Goal: Task Accomplishment & Management: Use online tool/utility

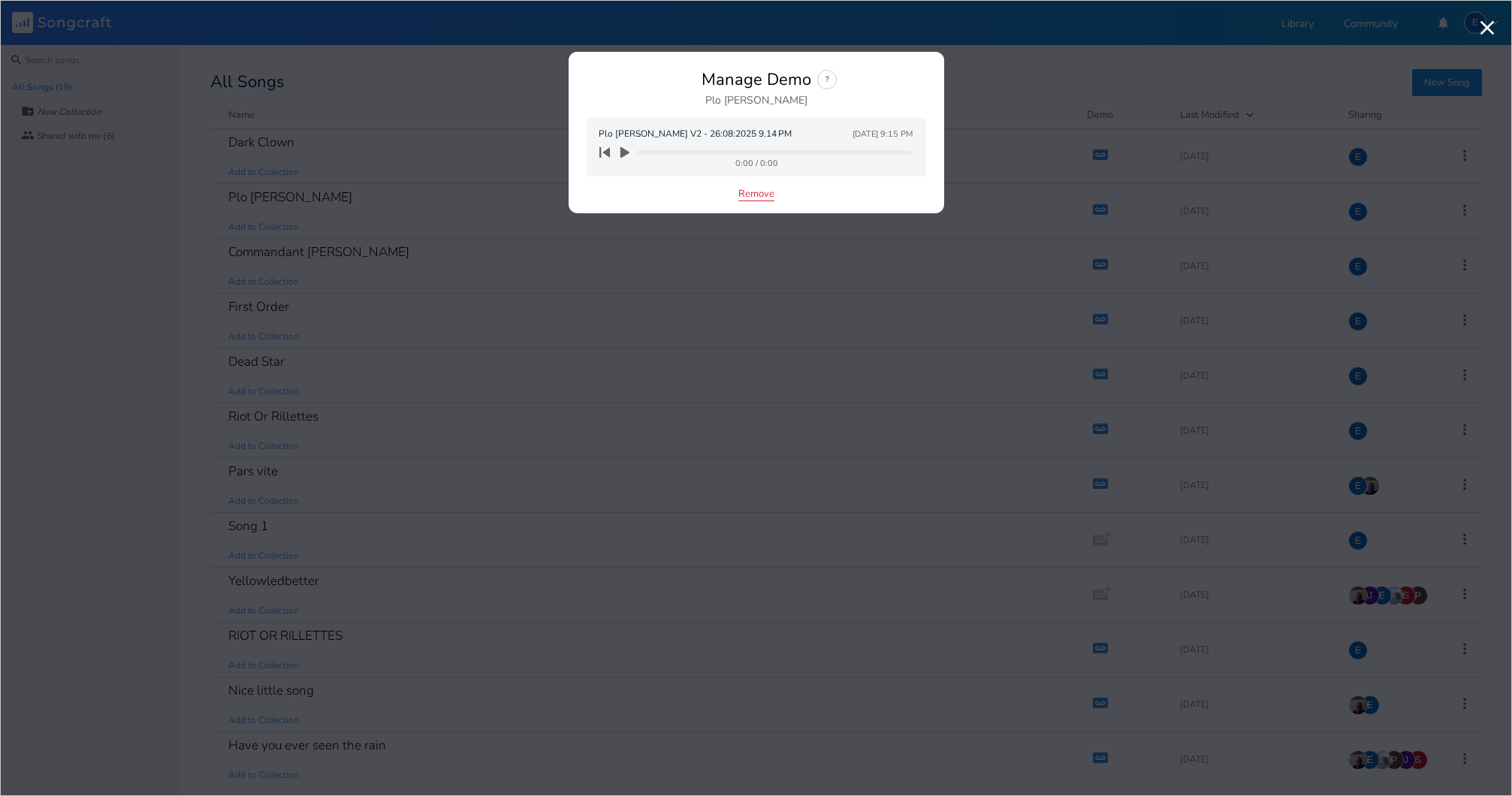
click at [744, 191] on button "Remove" at bounding box center [756, 195] width 36 height 13
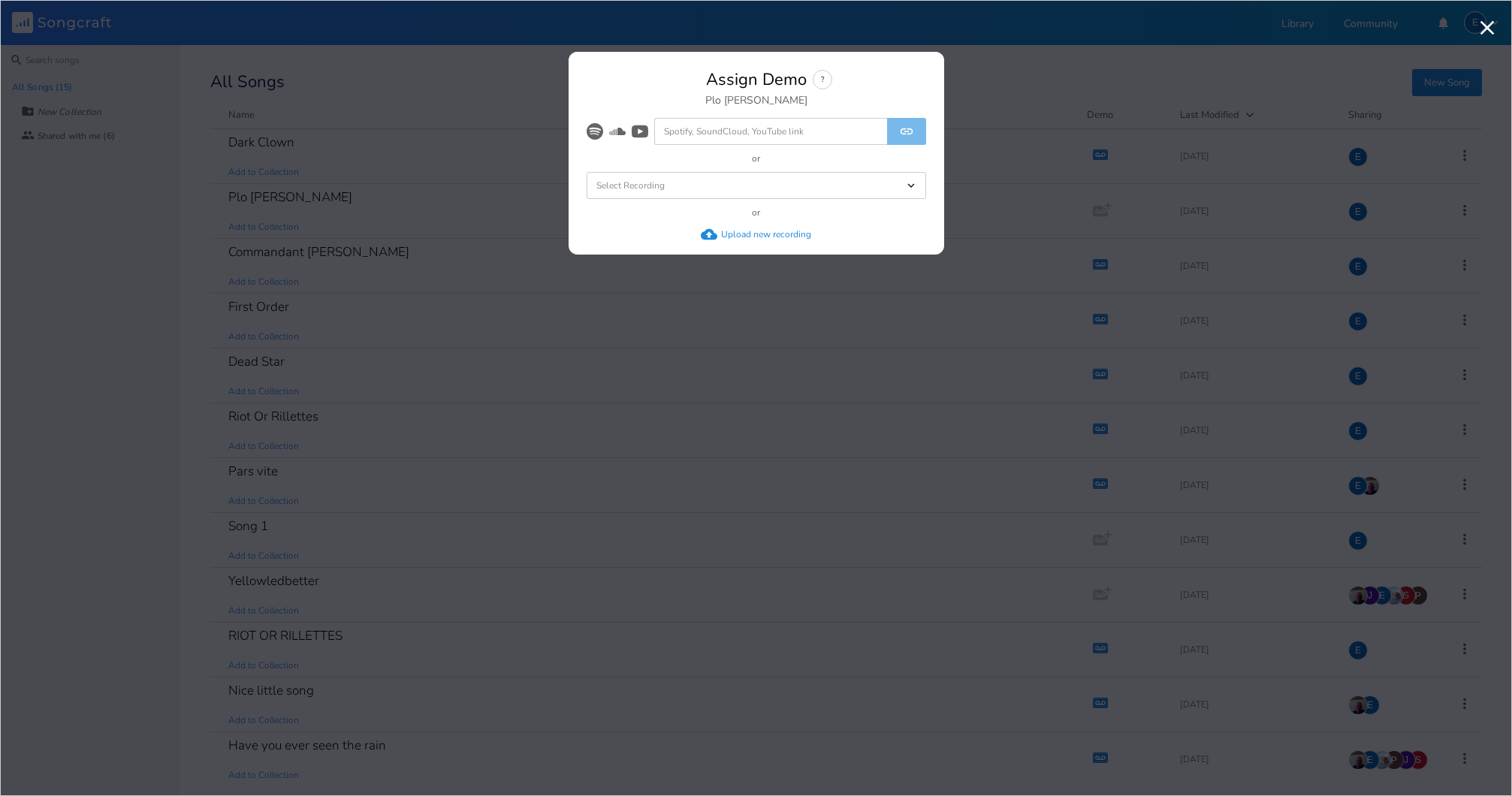
click at [732, 233] on div "Upload new recording" at bounding box center [766, 234] width 90 height 12
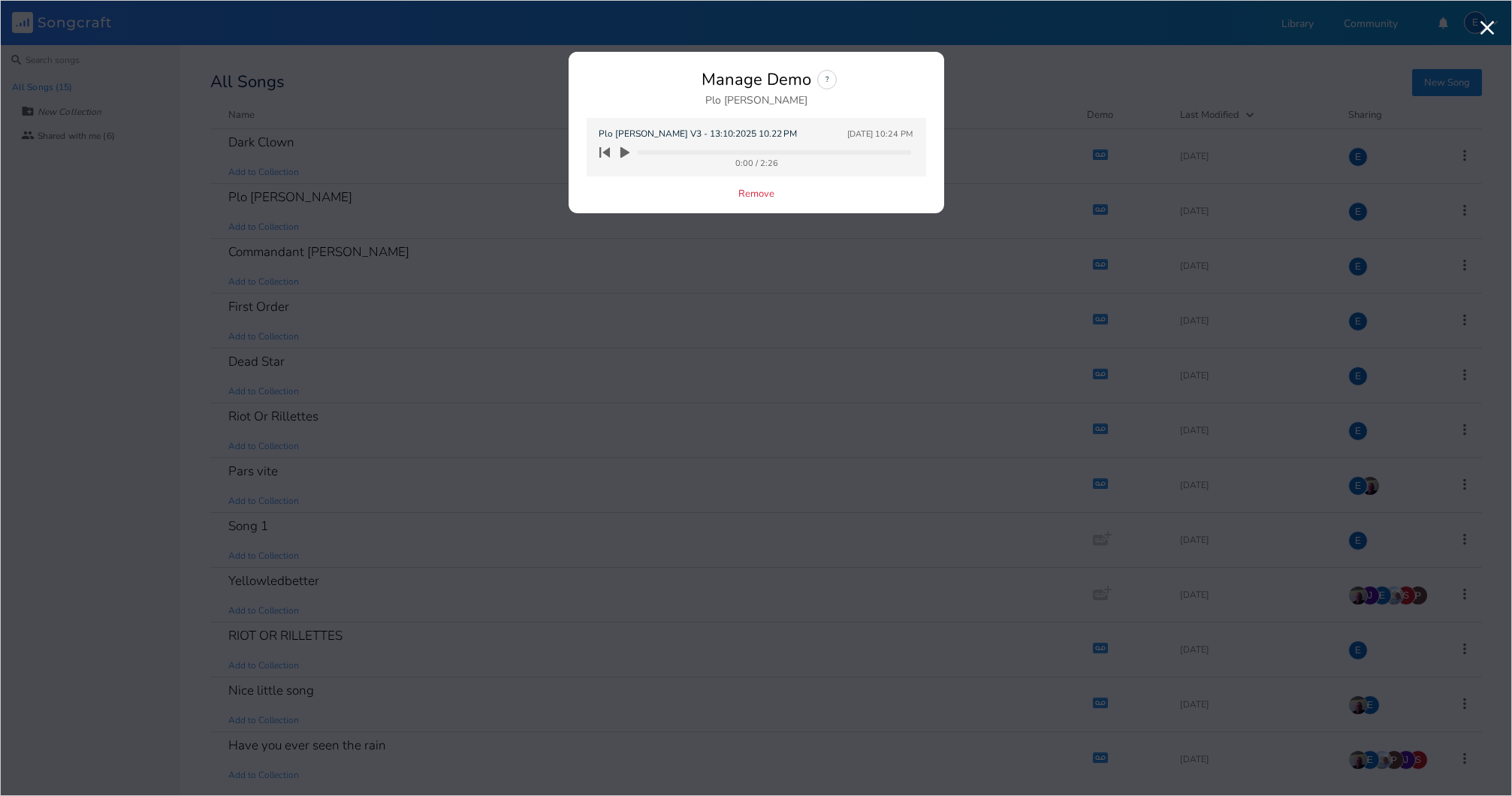
click at [623, 151] on icon "button" at bounding box center [625, 152] width 9 height 11
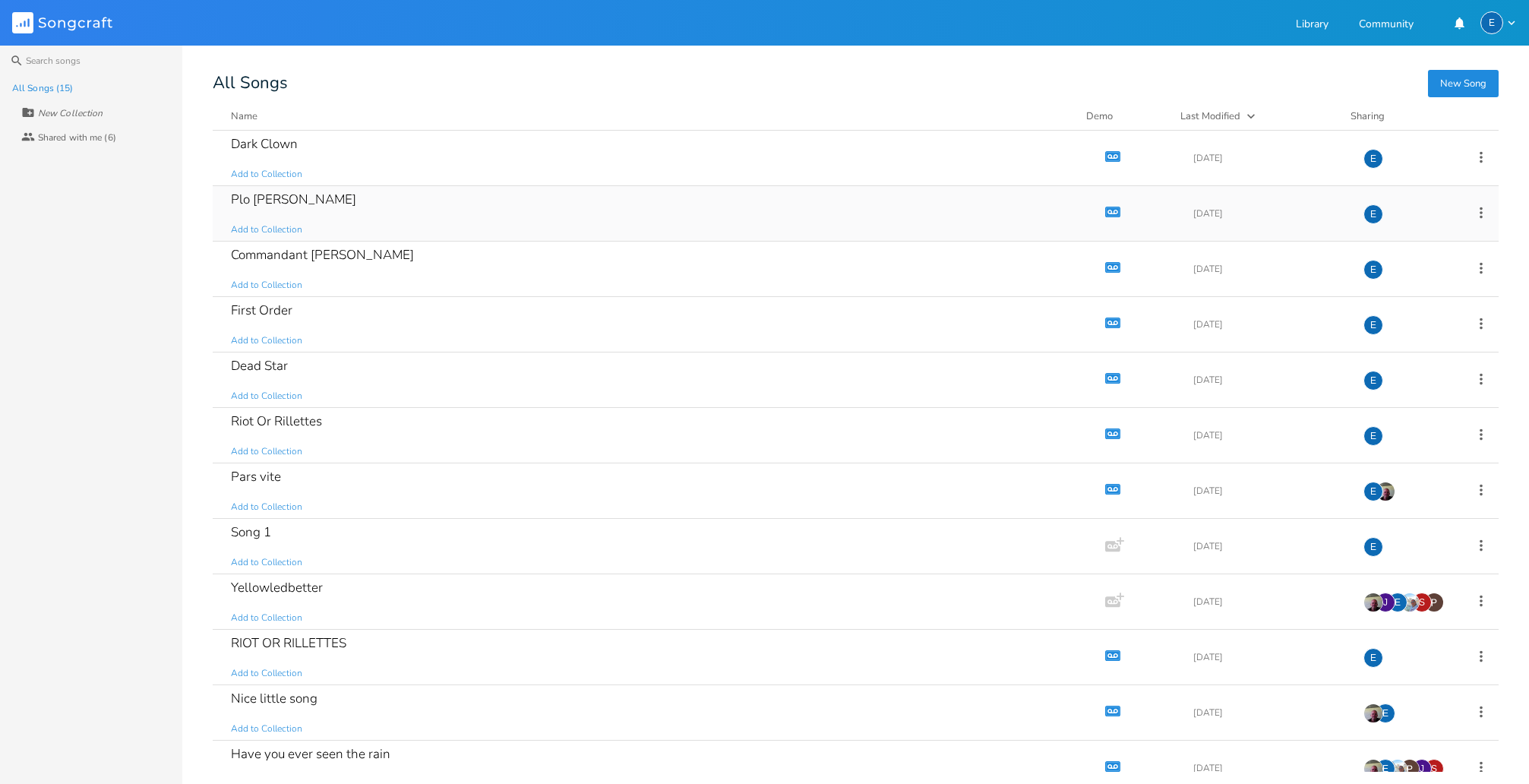
click at [1105, 207] on icon "button" at bounding box center [1112, 211] width 15 height 10
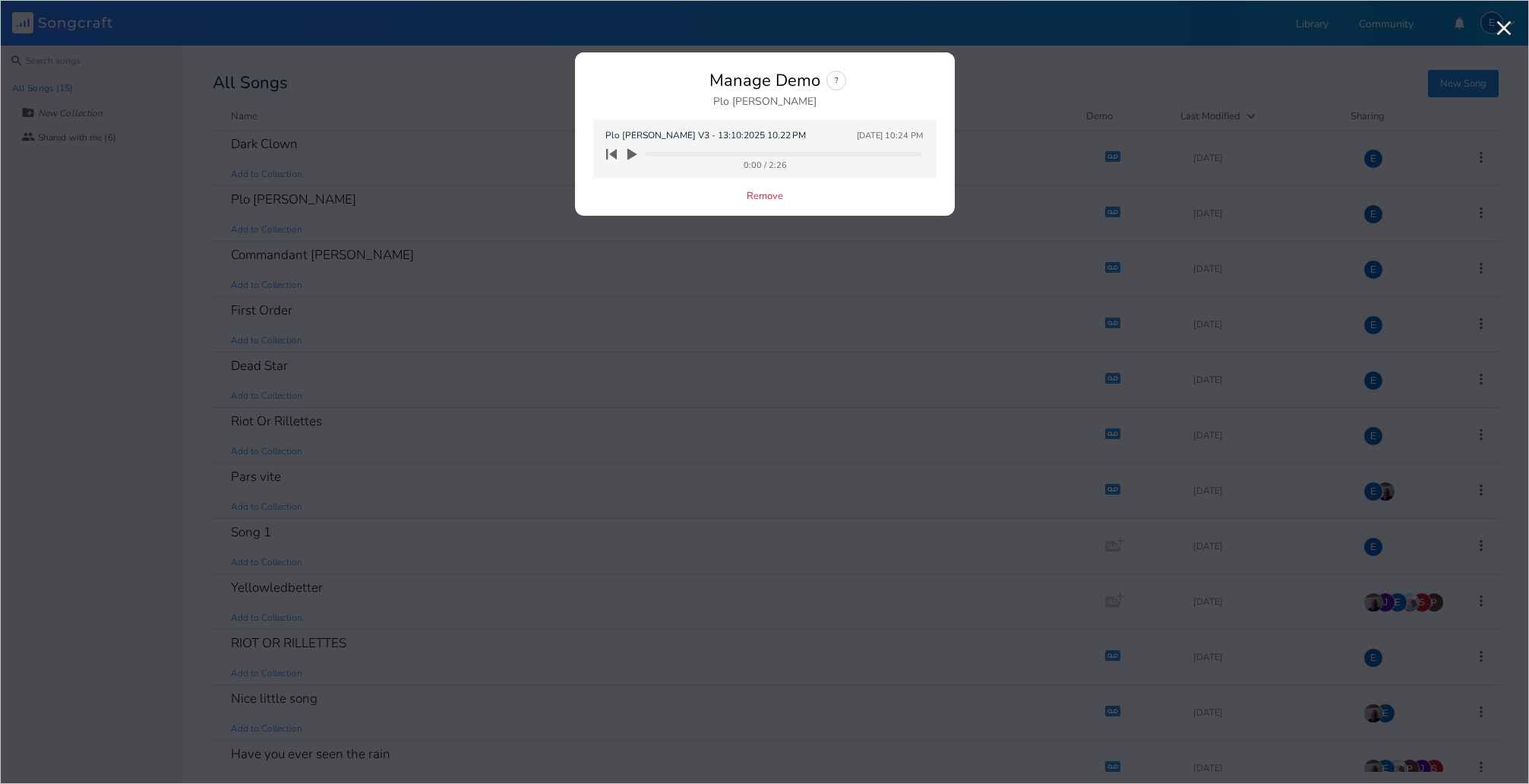
click at [630, 150] on icon "button" at bounding box center [632, 154] width 9 height 11
click at [629, 150] on icon "button" at bounding box center [632, 153] width 9 height 10
click at [616, 153] on icon "button" at bounding box center [611, 154] width 10 height 10
click at [636, 152] on icon "button" at bounding box center [632, 155] width 14 height 14
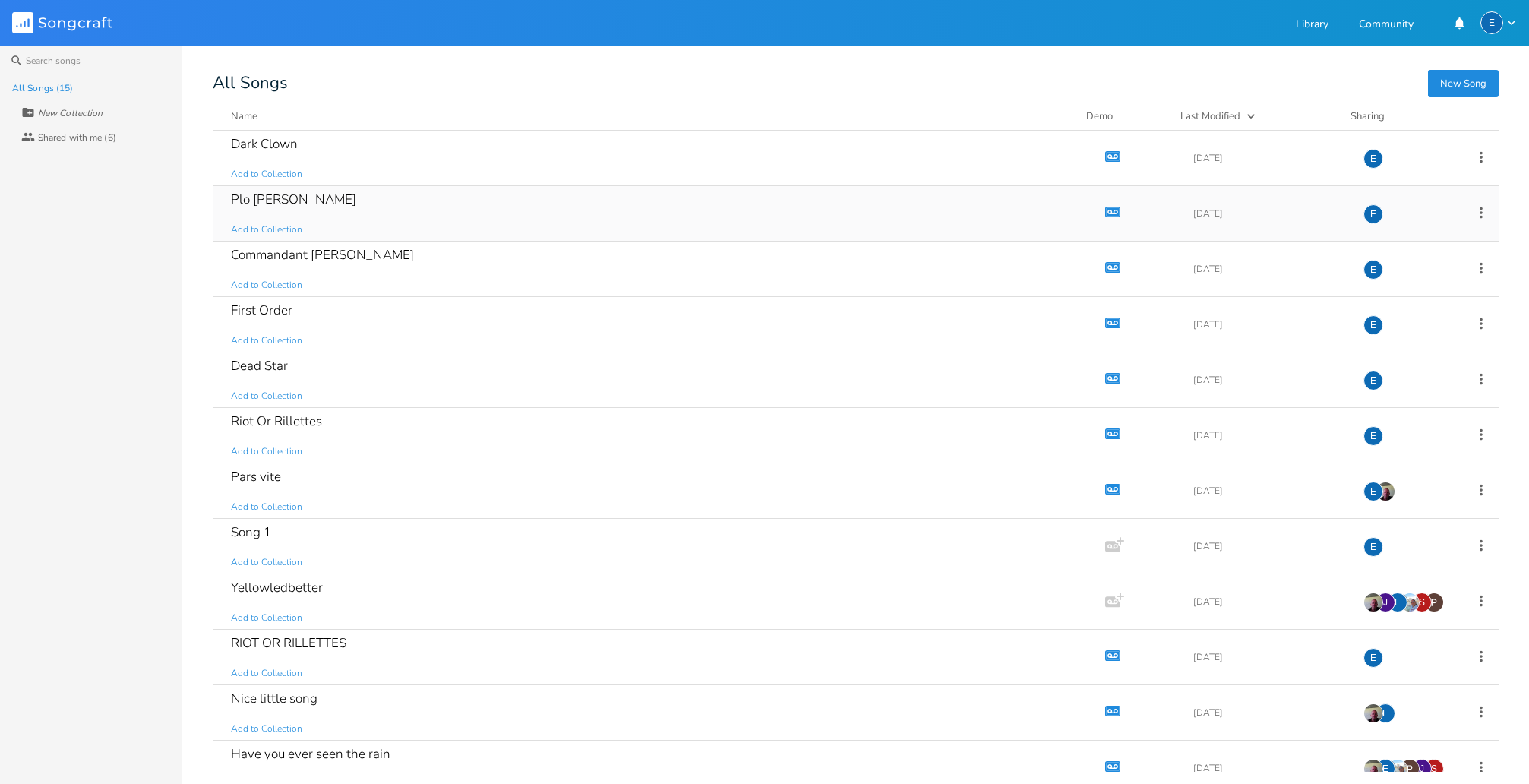
click at [1107, 209] on icon "button" at bounding box center [1113, 212] width 13 height 9
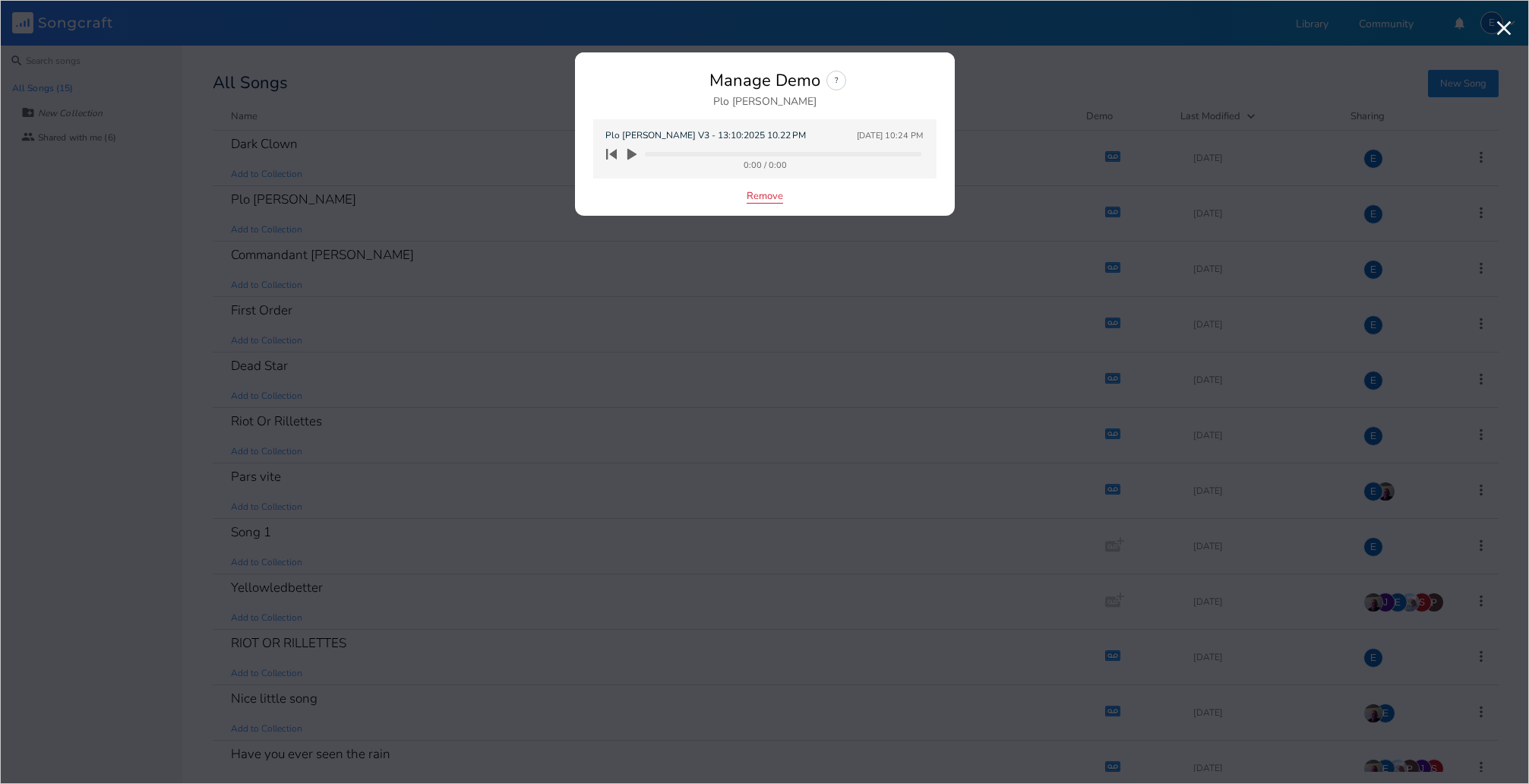
click at [768, 196] on button "Remove" at bounding box center [765, 197] width 36 height 13
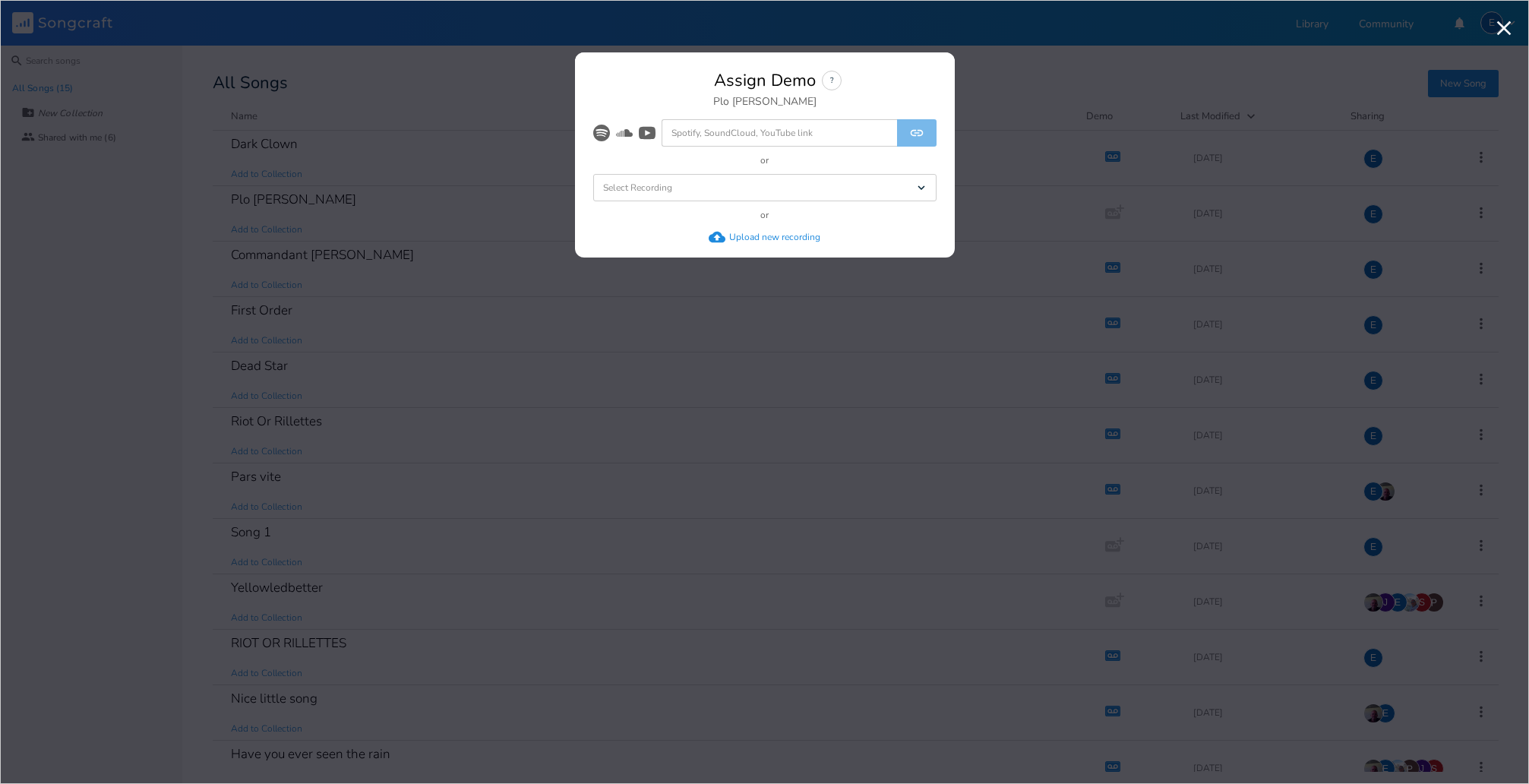
click at [748, 238] on div "Upload new recording" at bounding box center [774, 237] width 91 height 12
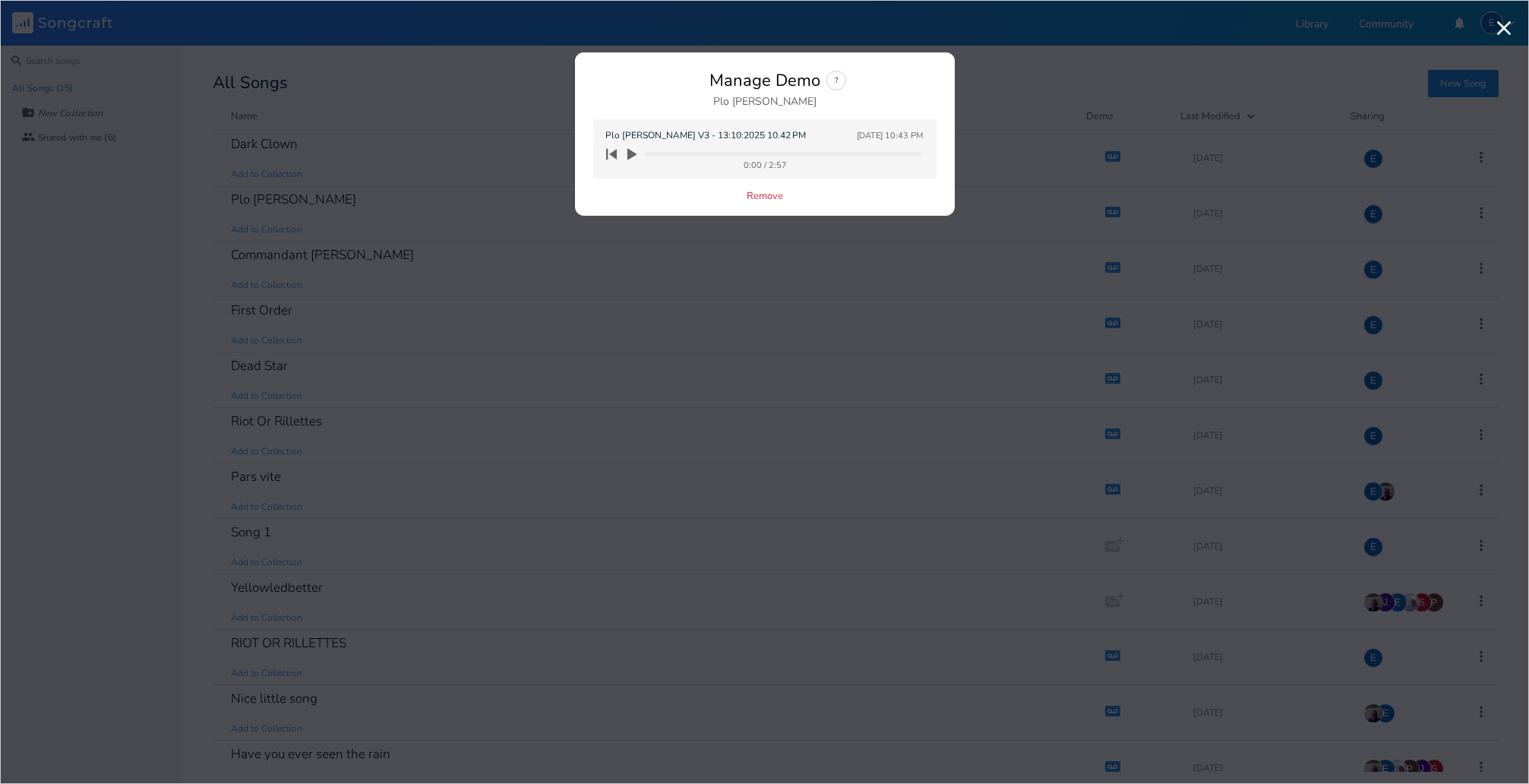
click at [631, 152] on icon "button" at bounding box center [632, 154] width 9 height 11
